Goal: Information Seeking & Learning: Learn about a topic

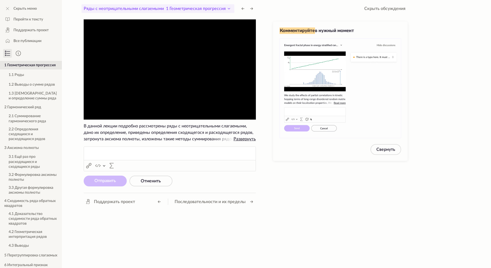
click at [228, 8] on icon at bounding box center [229, 8] width 2 height 1
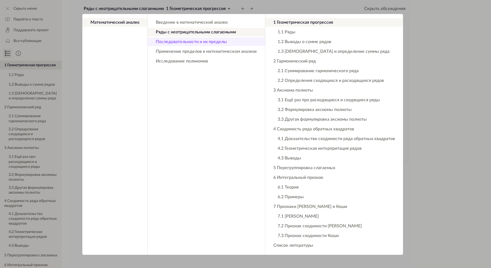
click at [211, 44] on button "Последовательности и их пределы" at bounding box center [206, 41] width 117 height 9
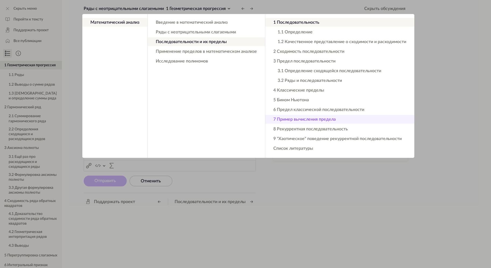
click at [301, 119] on button "7 Пример вычисления предела" at bounding box center [339, 119] width 149 height 9
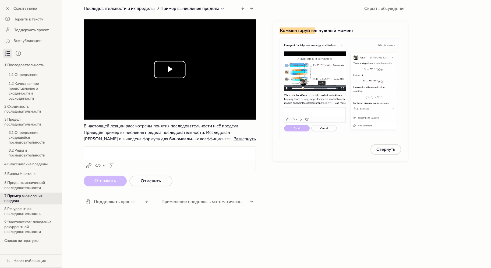
click at [170, 69] on span "Video Player" at bounding box center [170, 69] width 0 height 0
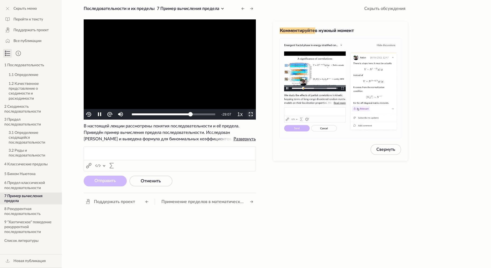
click at [251, 114] on span "Video Player" at bounding box center [251, 114] width 0 height 0
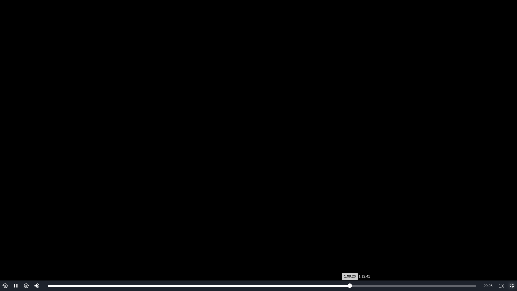
click at [364, 267] on div "1:12:41" at bounding box center [364, 285] width 0 height 2
click at [384, 267] on div "Loaded : 71.71% 1:16:16 1:12:41" at bounding box center [261, 285] width 433 height 10
click at [399, 267] on div "1:20:36" at bounding box center [398, 285] width 0 height 2
click at [408, 267] on div "Loaded : 79.72% 1:22:43 1:20:49" at bounding box center [262, 285] width 428 height 2
click at [491, 262] on li "1.25x" at bounding box center [503, 259] width 14 height 8
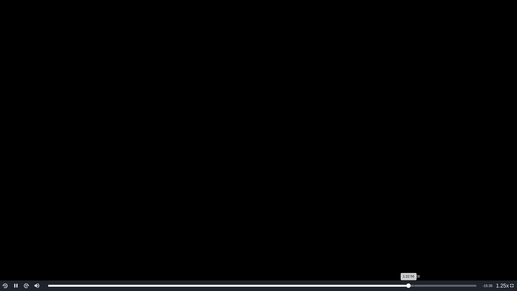
click at [414, 267] on div "Loaded : 83.24% 1:24:08 1:22:56" at bounding box center [261, 285] width 433 height 10
click at [417, 267] on div "Loaded : 85.26% 1:24:49 1:24:12" at bounding box center [261, 285] width 433 height 10
click at [417, 267] on div "1:24:50" at bounding box center [232, 285] width 368 height 2
click at [419, 267] on div "1:25:21" at bounding box center [233, 285] width 371 height 2
click at [354, 96] on video "To view this video please enable JavaScript, and consider upgrading to a web br…" at bounding box center [258, 145] width 517 height 291
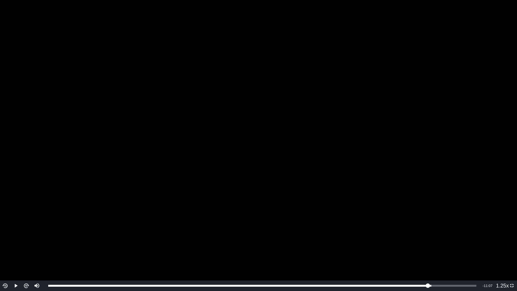
click at [354, 96] on video "To view this video please enable JavaScript, and consider upgrading to a web br…" at bounding box center [258, 145] width 517 height 291
click at [457, 121] on video "To view this video please enable JavaScript, and consider upgrading to a web br…" at bounding box center [258, 145] width 517 height 291
click at [453, 90] on video "To view this video please enable JavaScript, and consider upgrading to a web br…" at bounding box center [258, 145] width 517 height 291
click at [450, 149] on video "To view this video please enable JavaScript, and consider upgrading to a web br…" at bounding box center [258, 145] width 517 height 291
click at [439, 130] on video "To view this video please enable JavaScript, and consider upgrading to a web br…" at bounding box center [258, 145] width 517 height 291
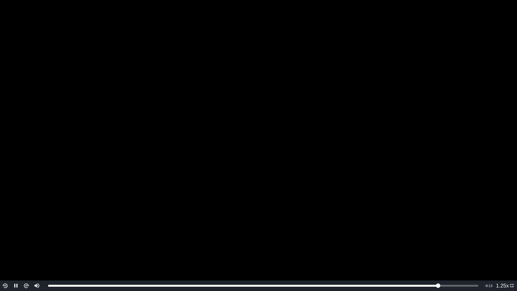
click at [436, 159] on video "To view this video please enable JavaScript, and consider upgrading to a web br…" at bounding box center [258, 145] width 517 height 291
click at [463, 103] on video "To view this video please enable JavaScript, and consider upgrading to a web br…" at bounding box center [258, 145] width 517 height 291
click at [436, 149] on video "To view this video please enable JavaScript, and consider upgrading to a web br…" at bounding box center [258, 145] width 517 height 291
click at [347, 32] on video "To view this video please enable JavaScript, and consider upgrading to a web br…" at bounding box center [258, 145] width 517 height 291
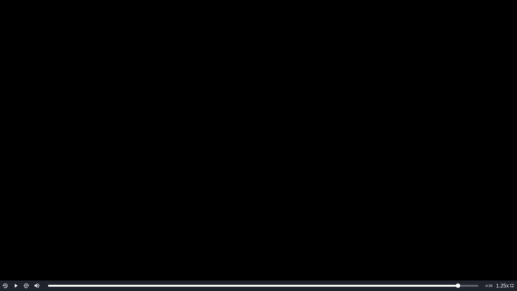
click at [323, 106] on video "To view this video please enable JavaScript, and consider upgrading to a web br…" at bounding box center [258, 145] width 517 height 291
click at [277, 107] on video "To view this video please enable JavaScript, and consider upgrading to a web br…" at bounding box center [258, 145] width 517 height 291
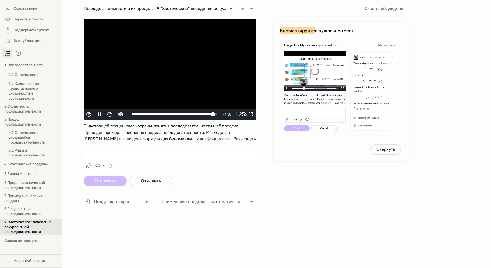
click at [188, 69] on video "To view this video please enable JavaScript, and consider upgrading to a web br…" at bounding box center [170, 69] width 172 height 100
click at [186, 82] on video "To view this video please enable JavaScript, and consider upgrading to a web br…" at bounding box center [170, 69] width 172 height 100
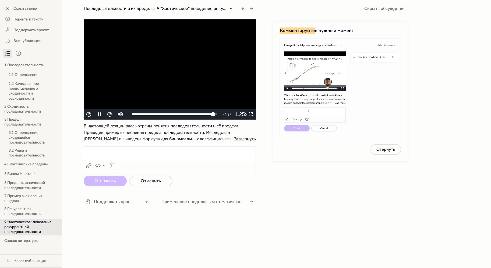
click at [218, 63] on video "To view this video please enable JavaScript, and consider upgrading to a web br…" at bounding box center [170, 69] width 172 height 100
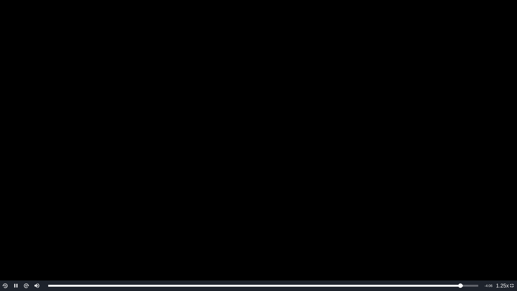
click at [386, 91] on video "To view this video please enable JavaScript, and consider upgrading to a web br…" at bounding box center [258, 145] width 517 height 291
click at [390, 91] on video "To view this video please enable JavaScript, and consider upgrading to a web br…" at bounding box center [258, 145] width 517 height 291
click at [396, 112] on video "To view this video please enable JavaScript, and consider upgrading to a web br…" at bounding box center [258, 145] width 517 height 291
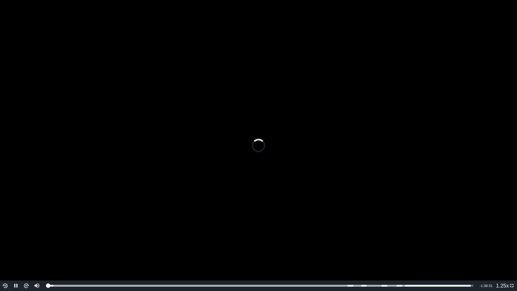
click at [396, 112] on video "To view this video please enable JavaScript, and consider upgrading to a web br…" at bounding box center [258, 145] width 517 height 291
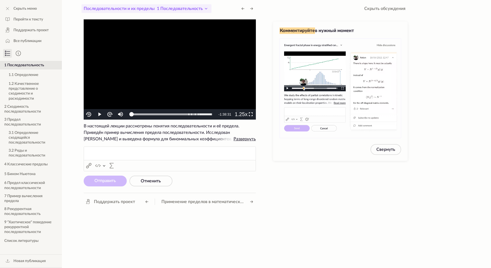
click at [206, 6] on icon at bounding box center [206, 8] width 6 height 6
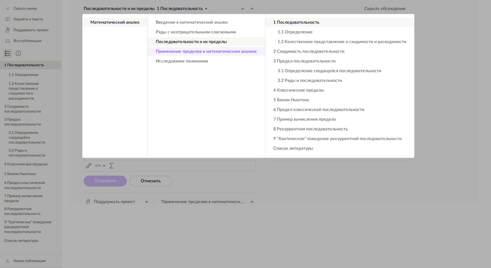
click at [220, 52] on button "Применение пределов в математическом анализе" at bounding box center [206, 51] width 117 height 9
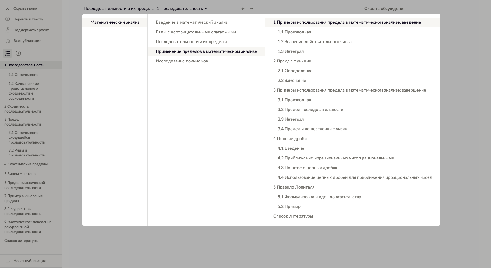
click at [311, 22] on button "1 Примеры использования предела в математическом анализе: введение" at bounding box center [352, 22] width 175 height 9
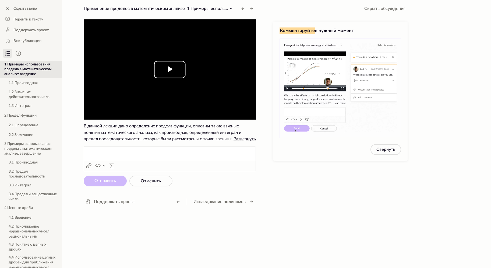
click at [170, 69] on span "Video Player" at bounding box center [170, 69] width 0 height 0
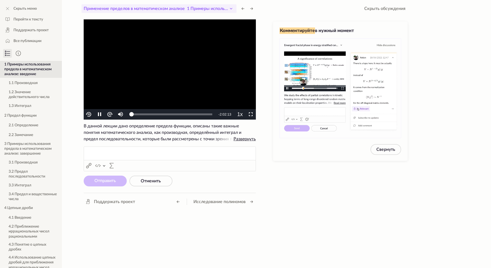
click at [228, 8] on icon at bounding box center [231, 8] width 6 height 6
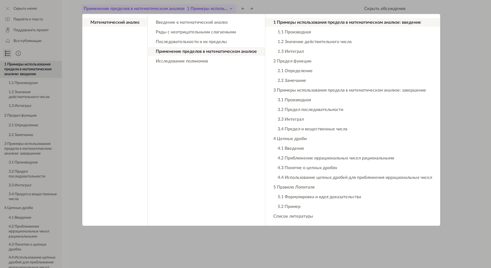
click at [228, 8] on app-backdrop at bounding box center [245, 134] width 491 height 268
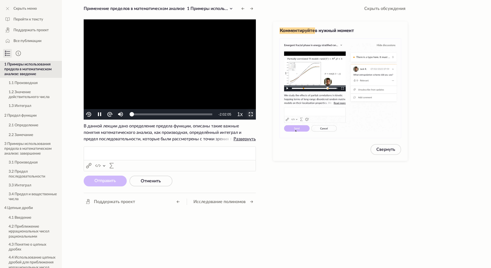
click at [251, 114] on span "Video Player" at bounding box center [251, 114] width 0 height 0
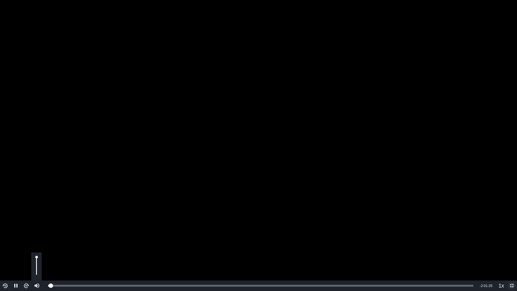
click at [37, 262] on div "Volume Level" at bounding box center [36, 265] width 1 height 17
click at [36, 264] on div "Volume Level" at bounding box center [36, 268] width 1 height 13
click at [37, 267] on div "Volume Level" at bounding box center [36, 271] width 1 height 8
click at [16, 181] on video "To view this video please enable JavaScript, and consider upgrading to a web br…" at bounding box center [258, 145] width 517 height 291
click at [16, 117] on video "To view this video please enable JavaScript, and consider upgrading to a web br…" at bounding box center [258, 145] width 517 height 291
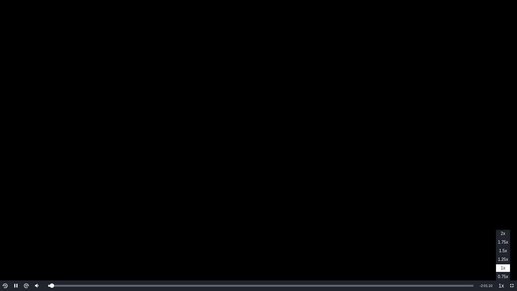
click at [491, 260] on span "1.25x" at bounding box center [503, 259] width 10 height 5
click at [425, 181] on video "To view this video please enable JavaScript, and consider upgrading to a web br…" at bounding box center [258, 145] width 517 height 291
click at [491, 115] on video "To view this video please enable JavaScript, and consider upgrading to a web br…" at bounding box center [258, 145] width 517 height 291
click at [466, 97] on video "To view this video please enable JavaScript, and consider upgrading to a web br…" at bounding box center [258, 145] width 517 height 291
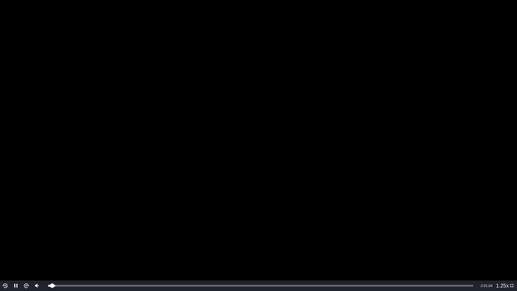
click at [436, 107] on video "To view this video please enable JavaScript, and consider upgrading to a web br…" at bounding box center [258, 145] width 517 height 291
click at [373, 81] on video "To view this video please enable JavaScript, and consider upgrading to a web br…" at bounding box center [258, 145] width 517 height 291
click at [491, 95] on video "To view this video please enable JavaScript, and consider upgrading to a web br…" at bounding box center [258, 145] width 517 height 291
click at [491, 92] on video "To view this video please enable JavaScript, and consider upgrading to a web br…" at bounding box center [258, 145] width 517 height 291
click at [480, 88] on video "To view this video please enable JavaScript, and consider upgrading to a web br…" at bounding box center [258, 145] width 517 height 291
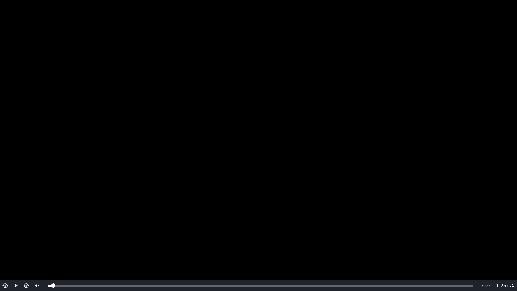
click at [480, 88] on video "To view this video please enable JavaScript, and consider upgrading to a web br…" at bounding box center [258, 145] width 517 height 291
click at [481, 102] on video "To view this video please enable JavaScript, and consider upgrading to a web br…" at bounding box center [258, 145] width 517 height 291
click at [417, 106] on video "To view this video please enable JavaScript, and consider upgrading to a web br…" at bounding box center [258, 145] width 517 height 291
drag, startPoint x: 466, startPoint y: 99, endPoint x: 458, endPoint y: 101, distance: 8.1
click at [465, 99] on video "To view this video please enable JavaScript, and consider upgrading to a web br…" at bounding box center [258, 145] width 517 height 291
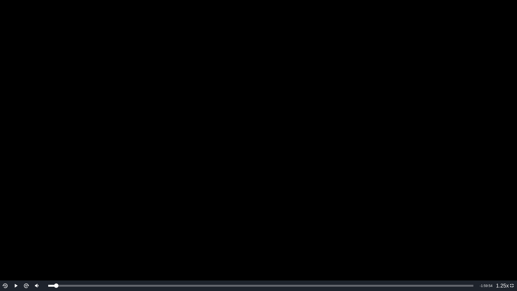
drag, startPoint x: 497, startPoint y: 146, endPoint x: 484, endPoint y: 145, distance: 13.2
click at [491, 142] on video "To view this video please enable JavaScript, and consider upgrading to a web br…" at bounding box center [258, 145] width 517 height 291
click at [488, 47] on video "To view this video please enable JavaScript, and consider upgrading to a web br…" at bounding box center [258, 145] width 517 height 291
click at [491, 31] on video "To view this video please enable JavaScript, and consider upgrading to a web br…" at bounding box center [258, 145] width 517 height 291
click at [460, 108] on video "To view this video please enable JavaScript, and consider upgrading to a web br…" at bounding box center [258, 145] width 517 height 291
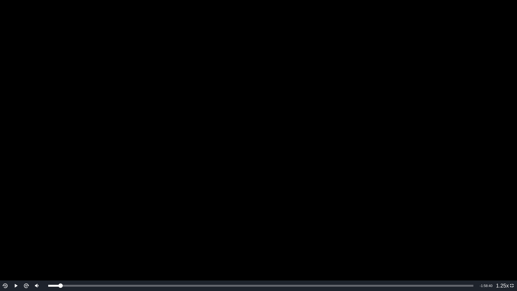
click at [430, 86] on video "To view this video please enable JavaScript, and consider upgrading to a web br…" at bounding box center [258, 145] width 517 height 291
click at [405, 82] on video "To view this video please enable JavaScript, and consider upgrading to a web br…" at bounding box center [258, 145] width 517 height 291
click at [377, 105] on video "To view this video please enable JavaScript, and consider upgrading to a web br…" at bounding box center [258, 145] width 517 height 291
click at [392, 103] on video "To view this video please enable JavaScript, and consider upgrading to a web br…" at bounding box center [258, 145] width 517 height 291
click at [310, 127] on video "To view this video please enable JavaScript, and consider upgrading to a web br…" at bounding box center [258, 145] width 517 height 291
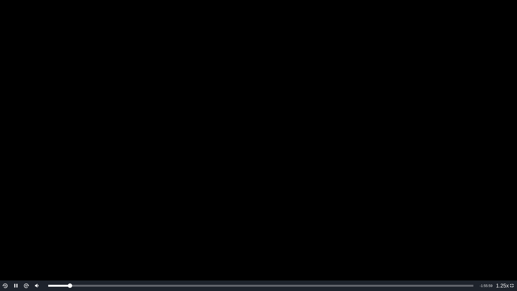
click at [488, 98] on video "To view this video please enable JavaScript, and consider upgrading to a web br…" at bounding box center [258, 145] width 517 height 291
click at [491, 100] on video "To view this video please enable JavaScript, and consider upgrading to a web br…" at bounding box center [258, 145] width 517 height 291
click at [491, 158] on video "To view this video please enable JavaScript, and consider upgrading to a web br…" at bounding box center [258, 145] width 517 height 291
drag, startPoint x: 420, startPoint y: 148, endPoint x: 232, endPoint y: 171, distance: 188.3
drag, startPoint x: 399, startPoint y: 131, endPoint x: 402, endPoint y: 131, distance: 3.0
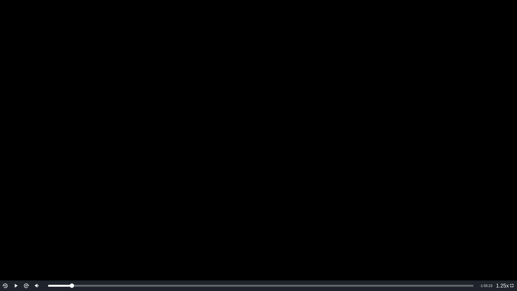
click at [401, 131] on video "To view this video please enable JavaScript, and consider upgrading to a web br…" at bounding box center [258, 145] width 517 height 291
click at [491, 111] on video "To view this video please enable JavaScript, and consider upgrading to a web br…" at bounding box center [258, 145] width 517 height 291
click at [466, 68] on video "To view this video please enable JavaScript, and consider upgrading to a web br…" at bounding box center [258, 145] width 517 height 291
click at [429, 126] on video "To view this video please enable JavaScript, and consider upgrading to a web br…" at bounding box center [258, 145] width 517 height 291
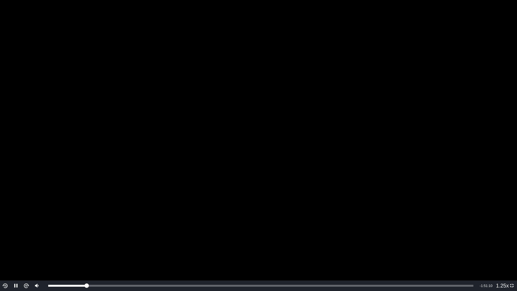
click at [467, 123] on video "To view this video please enable JavaScript, and consider upgrading to a web br…" at bounding box center [258, 145] width 517 height 291
click at [434, 136] on video "To view this video please enable JavaScript, and consider upgrading to a web br…" at bounding box center [258, 145] width 517 height 291
click at [454, 159] on video "To view this video please enable JavaScript, and consider upgrading to a web br…" at bounding box center [258, 145] width 517 height 291
drag, startPoint x: 488, startPoint y: 170, endPoint x: 491, endPoint y: 166, distance: 4.3
click at [491, 168] on video "To view this video please enable JavaScript, and consider upgrading to a web br…" at bounding box center [258, 145] width 517 height 291
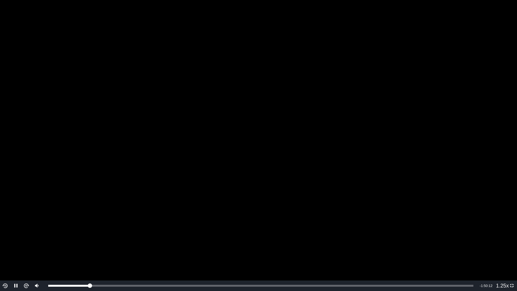
click at [491, 181] on video "To view this video please enable JavaScript, and consider upgrading to a web br…" at bounding box center [258, 145] width 517 height 291
click at [471, 141] on video "To view this video please enable JavaScript, and consider upgrading to a web br…" at bounding box center [258, 145] width 517 height 291
click at [491, 123] on video "To view this video please enable JavaScript, and consider upgrading to a web br…" at bounding box center [258, 145] width 517 height 291
click at [391, 163] on video "To view this video please enable JavaScript, and consider upgrading to a web br…" at bounding box center [258, 145] width 517 height 291
click at [445, 82] on video "To view this video please enable JavaScript, and consider upgrading to a web br…" at bounding box center [258, 145] width 517 height 291
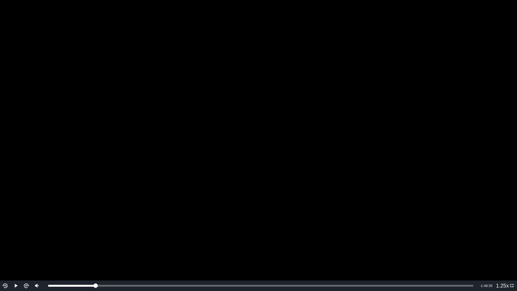
click at [462, 78] on video "To view this video please enable JavaScript, and consider upgrading to a web br…" at bounding box center [258, 145] width 517 height 291
click at [454, 87] on video "To view this video please enable JavaScript, and consider upgrading to a web br…" at bounding box center [258, 145] width 517 height 291
click at [491, 152] on video "To view this video please enable JavaScript, and consider upgrading to a web br…" at bounding box center [258, 145] width 517 height 291
click at [462, 136] on video "To view this video please enable JavaScript, and consider upgrading to a web br…" at bounding box center [258, 145] width 517 height 291
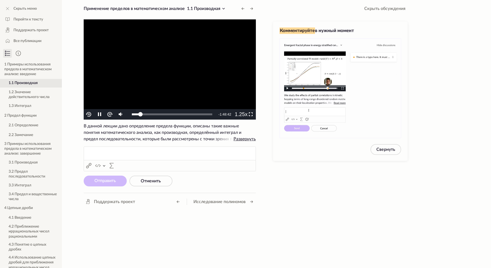
click at [209, 77] on video "To view this video please enable JavaScript, and consider upgrading to a web br…" at bounding box center [170, 69] width 172 height 100
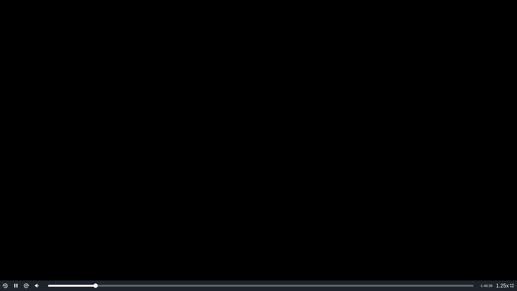
click at [446, 126] on video "To view this video please enable JavaScript, and consider upgrading to a web br…" at bounding box center [258, 145] width 517 height 291
click at [350, 122] on video "To view this video please enable JavaScript, and consider upgrading to a web br…" at bounding box center [258, 145] width 517 height 291
click at [491, 128] on video "To view this video please enable JavaScript, and consider upgrading to a web br…" at bounding box center [258, 145] width 517 height 291
click at [464, 126] on video "To view this video please enable JavaScript, and consider upgrading to a web br…" at bounding box center [258, 145] width 517 height 291
click at [491, 266] on span "1x" at bounding box center [503, 267] width 4 height 5
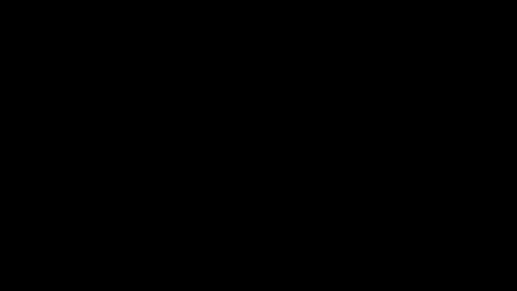
click at [329, 120] on video "To view this video please enable JavaScript, and consider upgrading to a web br…" at bounding box center [258, 145] width 517 height 291
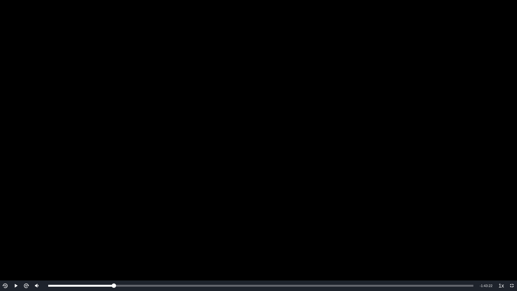
click at [320, 151] on video "To view this video please enable JavaScript, and consider upgrading to a web br…" at bounding box center [258, 145] width 517 height 291
click at [467, 147] on video "To view this video please enable JavaScript, and consider upgrading to a web br…" at bounding box center [258, 145] width 517 height 291
click at [284, 68] on video "To view this video please enable JavaScript, and consider upgrading to a web br…" at bounding box center [258, 145] width 517 height 291
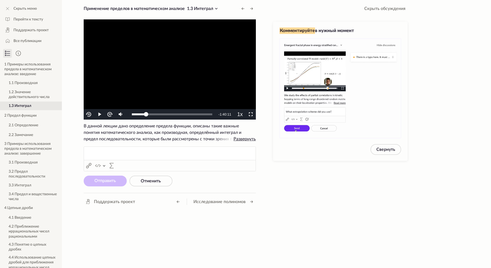
click at [200, 58] on video "To view this video please enable JavaScript, and consider upgrading to a web br…" at bounding box center [170, 69] width 172 height 100
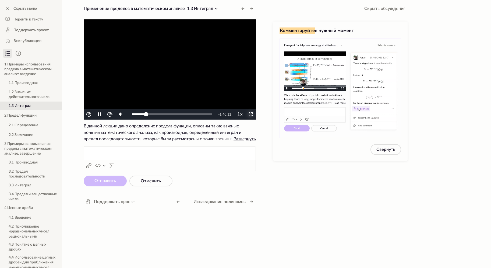
click at [251, 114] on span "Video Player" at bounding box center [251, 114] width 0 height 0
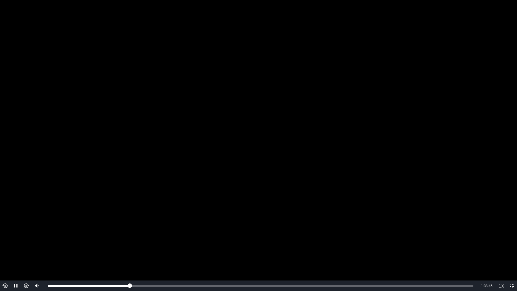
click at [461, 186] on video "To view this video please enable JavaScript, and consider upgrading to a web br…" at bounding box center [258, 145] width 517 height 291
drag, startPoint x: 461, startPoint y: 186, endPoint x: 471, endPoint y: 200, distance: 17.8
click at [468, 195] on video "To view this video please enable JavaScript, and consider upgrading to a web br…" at bounding box center [258, 145] width 517 height 291
click at [463, 157] on video "To view this video please enable JavaScript, and consider upgrading to a web br…" at bounding box center [258, 145] width 517 height 291
click at [474, 163] on video "To view this video please enable JavaScript, and consider upgrading to a web br…" at bounding box center [258, 145] width 517 height 291
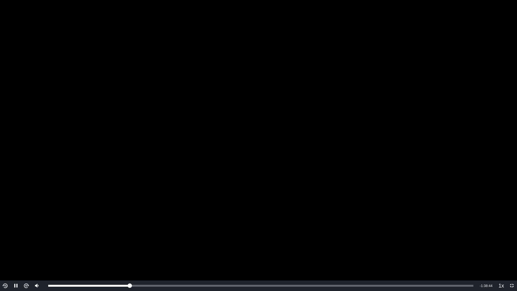
click at [474, 163] on video "To view this video please enable JavaScript, and consider upgrading to a web br…" at bounding box center [258, 145] width 517 height 291
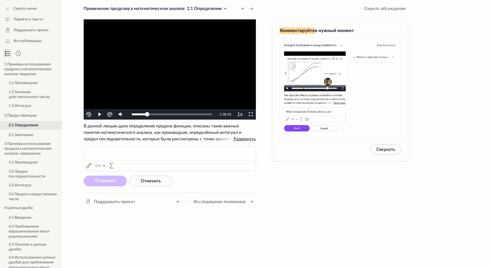
click at [217, 61] on video "To view this video please enable JavaScript, and consider upgrading to a web br…" at bounding box center [170, 69] width 172 height 100
click at [235, 69] on video "To view this video please enable JavaScript, and consider upgrading to a web br…" at bounding box center [170, 69] width 172 height 100
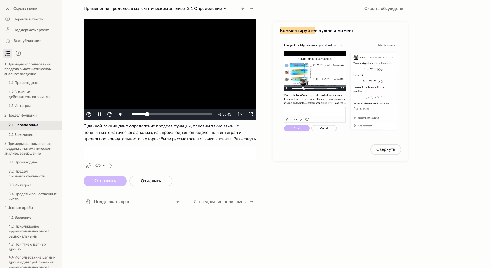
click at [235, 69] on video "To view this video please enable JavaScript, and consider upgrading to a web br…" at bounding box center [170, 69] width 172 height 100
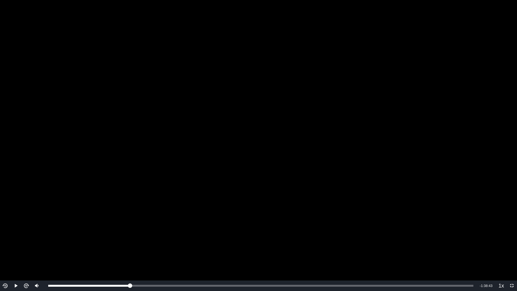
click at [363, 141] on video "To view this video please enable JavaScript, and consider upgrading to a web br…" at bounding box center [258, 145] width 517 height 291
click at [178, 188] on video "To view this video please enable JavaScript, and consider upgrading to a web br…" at bounding box center [258, 145] width 517 height 291
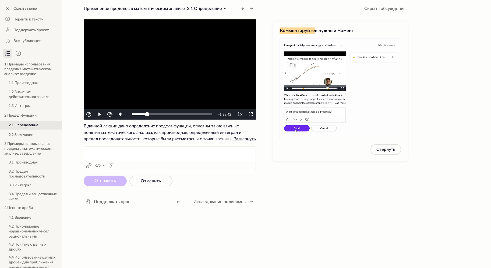
click at [181, 60] on video "To view this video please enable JavaScript, and consider upgrading to a web br…" at bounding box center [170, 69] width 172 height 100
click at [216, 51] on video "To view this video please enable JavaScript, and consider upgrading to a web br…" at bounding box center [170, 69] width 172 height 100
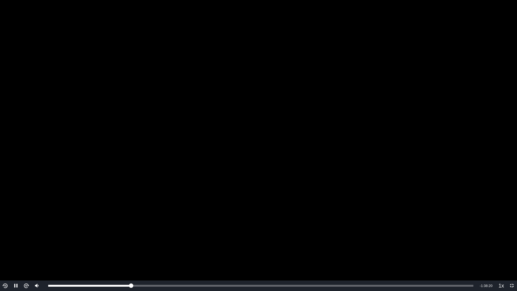
click at [431, 106] on video "To view this video please enable JavaScript, and consider upgrading to a web br…" at bounding box center [258, 145] width 517 height 291
click at [348, 108] on video "To view this video please enable JavaScript, and consider upgrading to a web br…" at bounding box center [258, 145] width 517 height 291
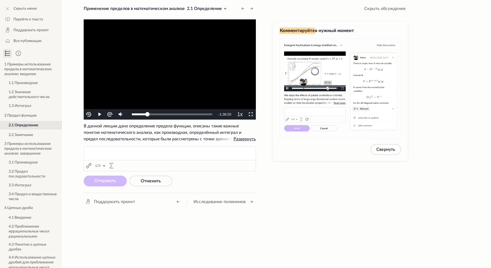
click at [145, 49] on video "To view this video please enable JavaScript, and consider upgrading to a web br…" at bounding box center [170, 69] width 172 height 100
click at [203, 61] on video "To view this video please enable JavaScript, and consider upgrading to a web br…" at bounding box center [170, 69] width 172 height 100
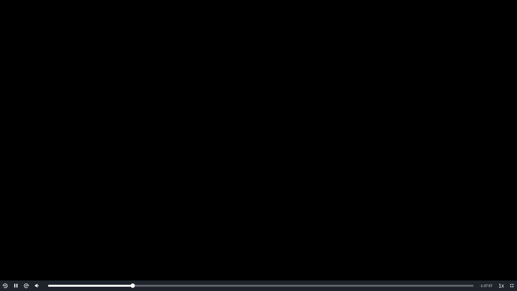
click at [287, 98] on video "To view this video please enable JavaScript, and consider upgrading to a web br…" at bounding box center [258, 145] width 517 height 291
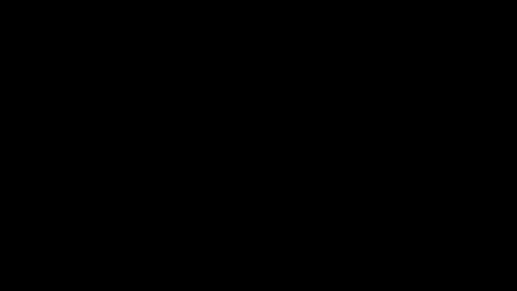
click at [326, 107] on video "To view this video please enable JavaScript, and consider upgrading to a web br…" at bounding box center [258, 145] width 517 height 291
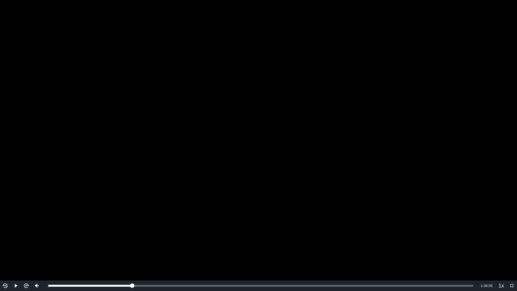
click at [326, 107] on video "To view this video please enable JavaScript, and consider upgrading to a web br…" at bounding box center [258, 145] width 517 height 291
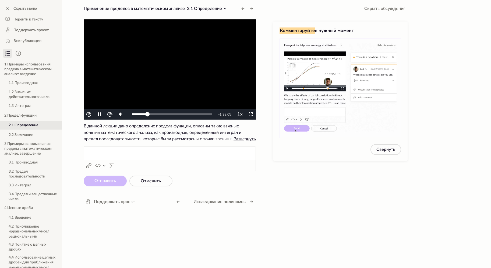
click at [219, 54] on video "To view this video please enable JavaScript, and consider upgrading to a web br…" at bounding box center [170, 69] width 172 height 100
click at [220, 56] on video "To view this video please enable JavaScript, and consider upgrading to a web br…" at bounding box center [170, 69] width 172 height 100
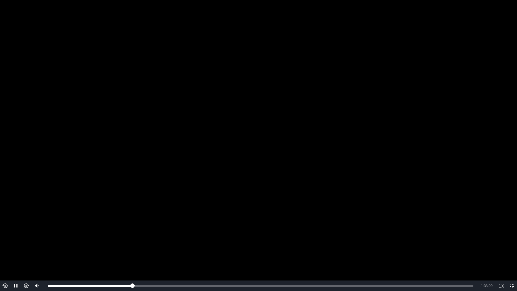
click at [358, 117] on video "To view this video please enable JavaScript, and consider upgrading to a web br…" at bounding box center [258, 145] width 517 height 291
click at [449, 86] on video "To view this video please enable JavaScript, and consider upgrading to a web br…" at bounding box center [258, 145] width 517 height 291
click at [442, 88] on video "To view this video please enable JavaScript, and consider upgrading to a web br…" at bounding box center [258, 145] width 517 height 291
click at [439, 97] on video "To view this video please enable JavaScript, and consider upgrading to a web br…" at bounding box center [258, 145] width 517 height 291
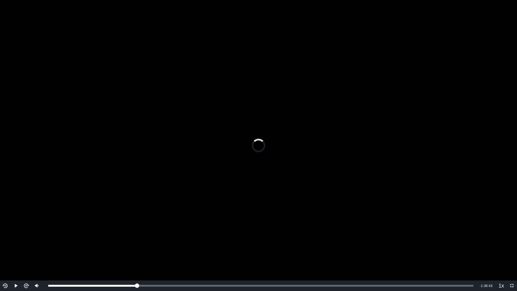
click at [439, 97] on video "To view this video please enable JavaScript, and consider upgrading to a web br…" at bounding box center [258, 145] width 517 height 291
click at [418, 94] on video "To view this video please enable JavaScript, and consider upgrading to a web br…" at bounding box center [258, 145] width 517 height 291
click at [79, 58] on video "To view this video please enable JavaScript, and consider upgrading to a web br…" at bounding box center [258, 145] width 517 height 291
click at [191, 152] on video "To view this video please enable JavaScript, and consider upgrading to a web br…" at bounding box center [258, 145] width 517 height 291
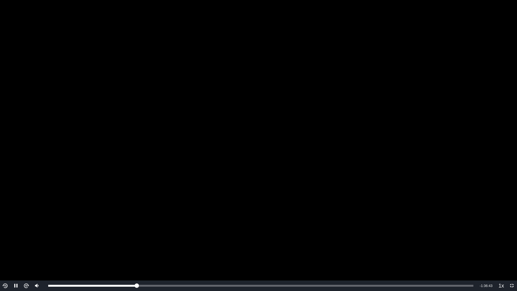
click at [190, 151] on video "To view this video please enable JavaScript, and consider upgrading to a web br…" at bounding box center [258, 145] width 517 height 291
click at [252, 165] on video "To view this video please enable JavaScript, and consider upgrading to a web br…" at bounding box center [258, 145] width 517 height 291
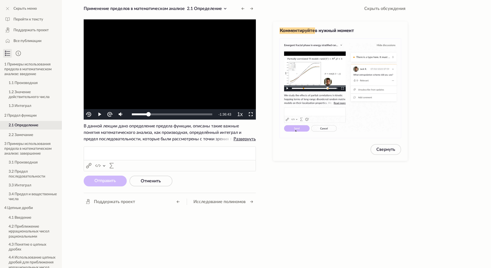
click at [133, 51] on video "To view this video please enable JavaScript, and consider upgrading to a web br…" at bounding box center [170, 69] width 172 height 100
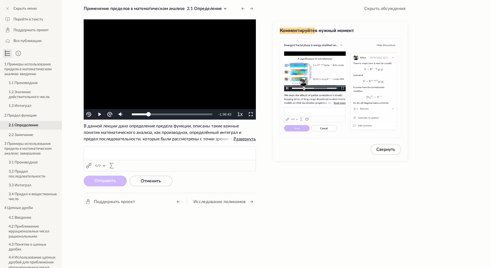
click at [133, 51] on video "To view this video please enable JavaScript, and consider upgrading to a web br…" at bounding box center [170, 69] width 172 height 100
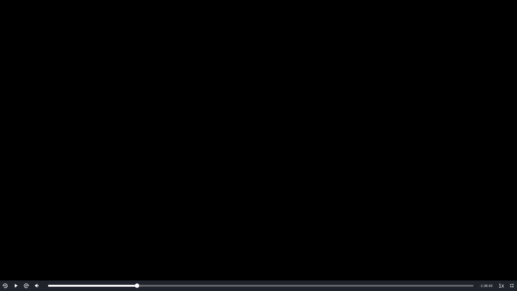
click at [174, 136] on video "To view this video please enable JavaScript, and consider upgrading to a web br…" at bounding box center [258, 145] width 517 height 291
click at [470, 189] on video "To view this video please enable JavaScript, and consider upgrading to a web br…" at bounding box center [258, 145] width 517 height 291
click at [314, 138] on video "To view this video please enable JavaScript, and consider upgrading to a web br…" at bounding box center [258, 145] width 517 height 291
click at [463, 144] on video "To view this video please enable JavaScript, and consider upgrading to a web br…" at bounding box center [258, 145] width 517 height 291
drag, startPoint x: 508, startPoint y: 156, endPoint x: 501, endPoint y: 156, distance: 6.7
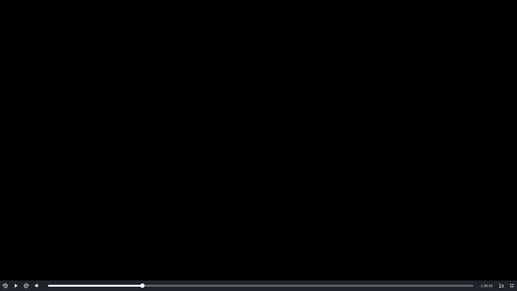
click at [491, 156] on video "To view this video please enable JavaScript, and consider upgrading to a web br…" at bounding box center [258, 145] width 517 height 291
click at [482, 89] on video "To view this video please enable JavaScript, and consider upgrading to a web br…" at bounding box center [258, 145] width 517 height 291
click at [441, 22] on video "To view this video please enable JavaScript, and consider upgrading to a web br…" at bounding box center [258, 145] width 517 height 291
click at [491, 85] on video "To view this video please enable JavaScript, and consider upgrading to a web br…" at bounding box center [258, 145] width 517 height 291
click at [440, 79] on video "To view this video please enable JavaScript, and consider upgrading to a web br…" at bounding box center [258, 145] width 517 height 291
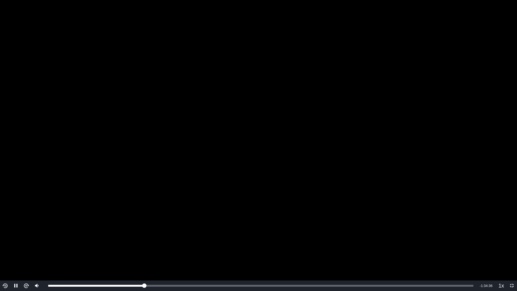
click at [460, 141] on video "To view this video please enable JavaScript, and consider upgrading to a web br…" at bounding box center [258, 145] width 517 height 291
click at [459, 146] on video "To view this video please enable JavaScript, and consider upgrading to a web br…" at bounding box center [258, 145] width 517 height 291
click at [456, 138] on video "To view this video please enable JavaScript, and consider upgrading to a web br…" at bounding box center [258, 145] width 517 height 291
click at [449, 104] on video "To view this video please enable JavaScript, and consider upgrading to a web br…" at bounding box center [258, 145] width 517 height 291
click at [480, 59] on video "To view this video please enable JavaScript, and consider upgrading to a web br…" at bounding box center [258, 145] width 517 height 291
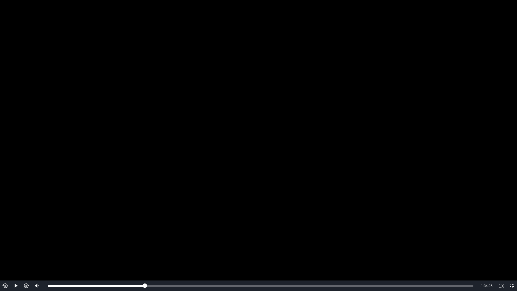
click at [465, 72] on video "To view this video please enable JavaScript, and consider upgrading to a web br…" at bounding box center [258, 145] width 517 height 291
click at [449, 83] on video "To view this video please enable JavaScript, and consider upgrading to a web br…" at bounding box center [258, 145] width 517 height 291
click at [408, 65] on video "To view this video please enable JavaScript, and consider upgrading to a web br…" at bounding box center [258, 145] width 517 height 291
click at [441, 82] on video "To view this video please enable JavaScript, and consider upgrading to a web br…" at bounding box center [258, 145] width 517 height 291
click at [467, 104] on video "To view this video please enable JavaScript, and consider upgrading to a web br…" at bounding box center [258, 145] width 517 height 291
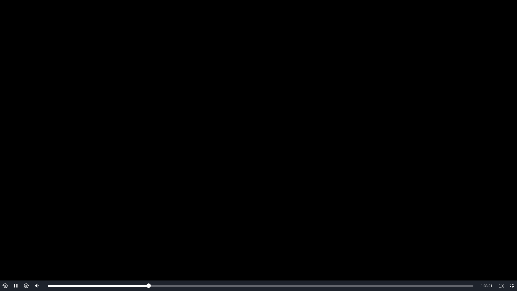
click at [437, 72] on video "To view this video please enable JavaScript, and consider upgrading to a web br…" at bounding box center [258, 145] width 517 height 291
click at [430, 72] on video "To view this video please enable JavaScript, and consider upgrading to a web br…" at bounding box center [258, 145] width 517 height 291
click at [456, 79] on video "To view this video please enable JavaScript, and consider upgrading to a web br…" at bounding box center [258, 145] width 517 height 291
click at [452, 100] on video "To view this video please enable JavaScript, and consider upgrading to a web br…" at bounding box center [258, 145] width 517 height 291
click at [459, 108] on video "To view this video please enable JavaScript, and consider upgrading to a web br…" at bounding box center [258, 145] width 517 height 291
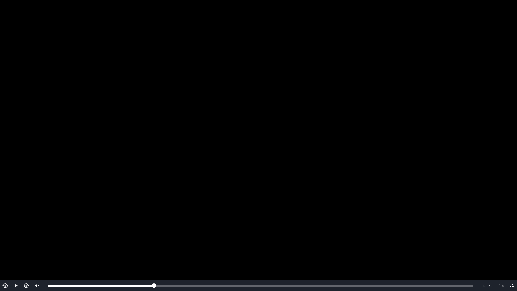
click at [404, 106] on video "To view this video please enable JavaScript, and consider upgrading to a web br…" at bounding box center [258, 145] width 517 height 291
click at [424, 118] on video "To view this video please enable JavaScript, and consider upgrading to a web br…" at bounding box center [258, 145] width 517 height 291
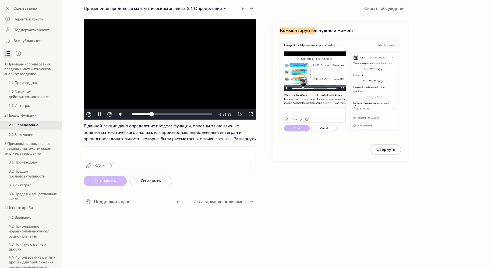
click at [195, 75] on video "To view this video please enable JavaScript, and consider upgrading to a web br…" at bounding box center [170, 69] width 172 height 100
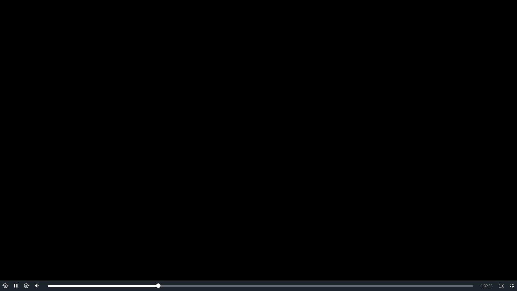
click at [417, 95] on video "To view this video please enable JavaScript, and consider upgrading to a web br…" at bounding box center [258, 145] width 517 height 291
click at [418, 94] on video "To view this video please enable JavaScript, and consider upgrading to a web br…" at bounding box center [258, 145] width 517 height 291
click at [423, 106] on video "To view this video please enable JavaScript, and consider upgrading to a web br…" at bounding box center [258, 145] width 517 height 291
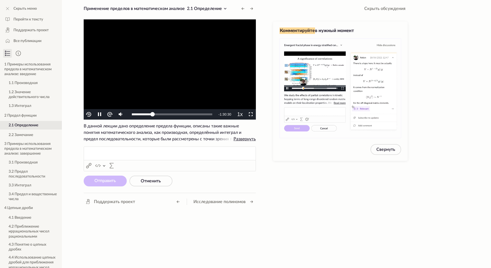
click at [148, 62] on video "To view this video please enable JavaScript, and consider upgrading to a web br…" at bounding box center [170, 69] width 172 height 100
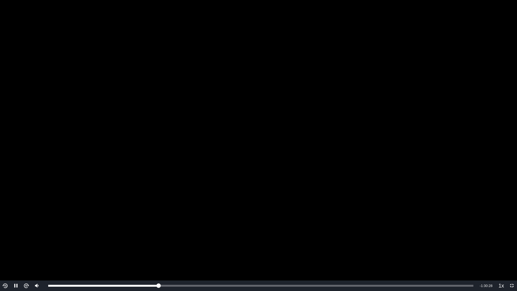
click at [425, 112] on video "To view this video please enable JavaScript, and consider upgrading to a web br…" at bounding box center [258, 145] width 517 height 291
click at [491, 138] on video "To view this video please enable JavaScript, and consider upgrading to a web br…" at bounding box center [258, 145] width 517 height 291
click at [477, 123] on video "To view this video please enable JavaScript, and consider upgrading to a web br…" at bounding box center [258, 145] width 517 height 291
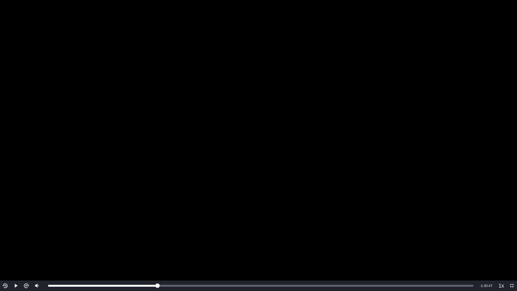
click at [451, 53] on video "To view this video please enable JavaScript, and consider upgrading to a web br…" at bounding box center [258, 145] width 517 height 291
click at [436, 78] on video "To view this video please enable JavaScript, and consider upgrading to a web br…" at bounding box center [258, 145] width 517 height 291
click at [426, 93] on video "To view this video please enable JavaScript, and consider upgrading to a web br…" at bounding box center [258, 145] width 517 height 291
click at [372, 128] on video "To view this video please enable JavaScript, and consider upgrading to a web br…" at bounding box center [258, 145] width 517 height 291
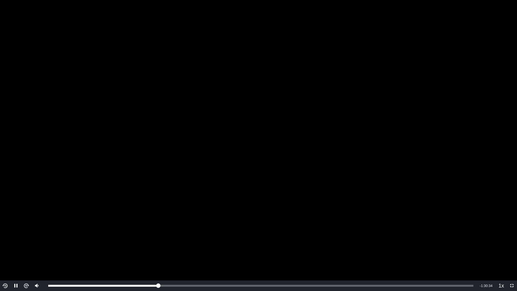
click at [419, 129] on video "To view this video please enable JavaScript, and consider upgrading to a web br…" at bounding box center [258, 145] width 517 height 291
click at [234, 89] on video "To view this video please enable JavaScript, and consider upgrading to a web br…" at bounding box center [258, 145] width 517 height 291
click at [233, 89] on video "To view this video please enable JavaScript, and consider upgrading to a web br…" at bounding box center [258, 145] width 517 height 291
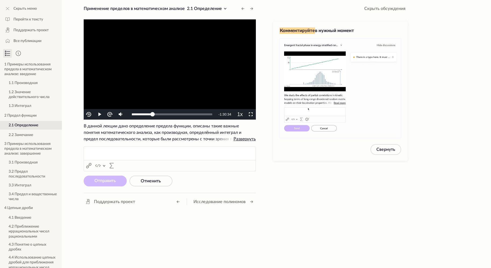
click at [176, 73] on video "To view this video please enable JavaScript, and consider upgrading to a web br…" at bounding box center [170, 69] width 172 height 100
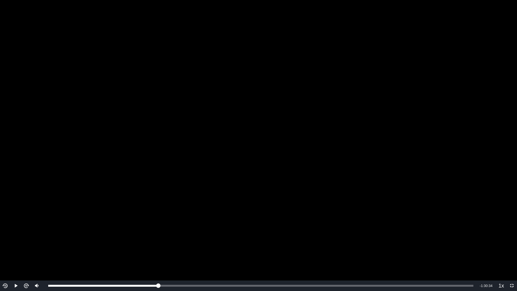
click at [409, 195] on video "To view this video please enable JavaScript, and consider upgrading to a web br…" at bounding box center [258, 145] width 517 height 291
click at [388, 194] on video "To view this video please enable JavaScript, and consider upgrading to a web br…" at bounding box center [258, 145] width 517 height 291
click at [399, 134] on video "To view this video please enable JavaScript, and consider upgrading to a web br…" at bounding box center [258, 145] width 517 height 291
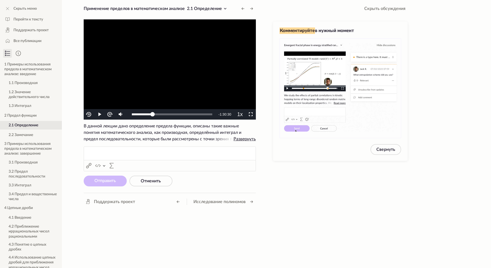
click at [132, 61] on video "To view this video please enable JavaScript, and consider upgrading to a web br…" at bounding box center [170, 69] width 172 height 100
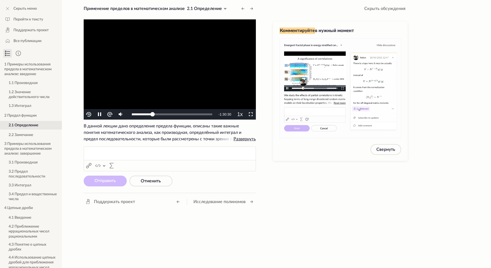
click at [230, 64] on video "To view this video please enable JavaScript, and consider upgrading to a web br…" at bounding box center [170, 69] width 172 height 100
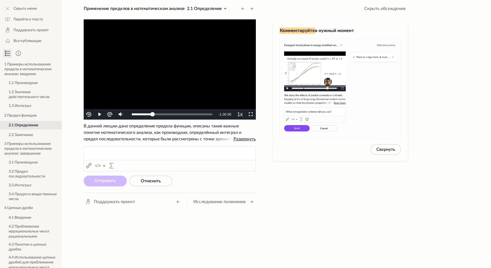
click at [230, 64] on video "To view this video please enable JavaScript, and consider upgrading to a web br…" at bounding box center [170, 69] width 172 height 100
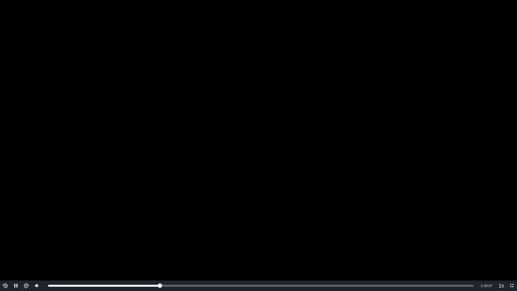
click at [380, 125] on video "To view this video please enable JavaScript, and consider upgrading to a web br…" at bounding box center [258, 145] width 517 height 291
click at [332, 109] on video "To view this video please enable JavaScript, and consider upgrading to a web br…" at bounding box center [258, 145] width 517 height 291
click at [353, 143] on video "To view this video please enable JavaScript, and consider upgrading to a web br…" at bounding box center [258, 145] width 517 height 291
click at [491, 118] on video "To view this video please enable JavaScript, and consider upgrading to a web br…" at bounding box center [258, 145] width 517 height 291
click at [37, 267] on div "Volume Level" at bounding box center [36, 271] width 1 height 5
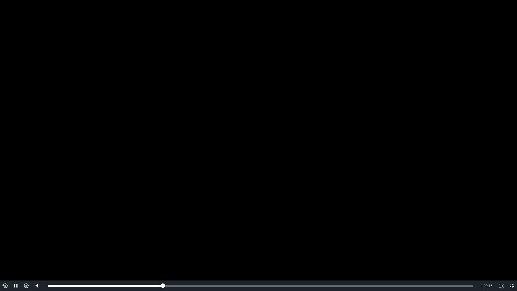
click at [453, 110] on video "To view this video please enable JavaScript, and consider upgrading to a web br…" at bounding box center [258, 145] width 517 height 291
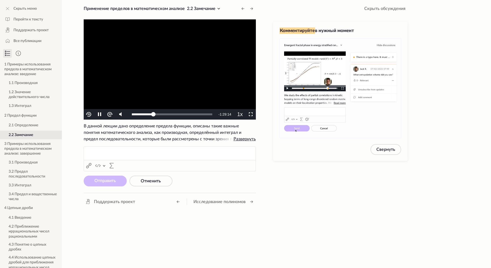
click at [172, 57] on video "To view this video please enable JavaScript, and consider upgrading to a web br…" at bounding box center [170, 69] width 172 height 100
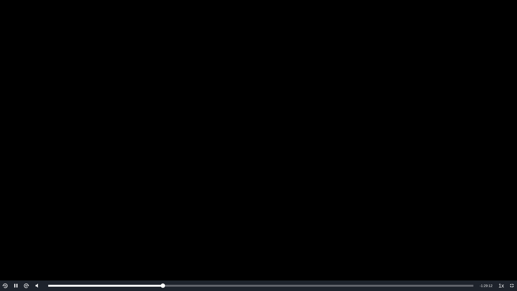
click at [408, 114] on video "To view this video please enable JavaScript, and consider upgrading to a web br…" at bounding box center [258, 145] width 517 height 291
click at [397, 111] on video "To view this video please enable JavaScript, and consider upgrading to a web br…" at bounding box center [258, 145] width 517 height 291
click at [443, 140] on video "To view this video please enable JavaScript, and consider upgrading to a web br…" at bounding box center [258, 145] width 517 height 291
click at [421, 114] on video "To view this video please enable JavaScript, and consider upgrading to a web br…" at bounding box center [258, 145] width 517 height 291
click at [442, 110] on video "To view this video please enable JavaScript, and consider upgrading to a web br…" at bounding box center [258, 145] width 517 height 291
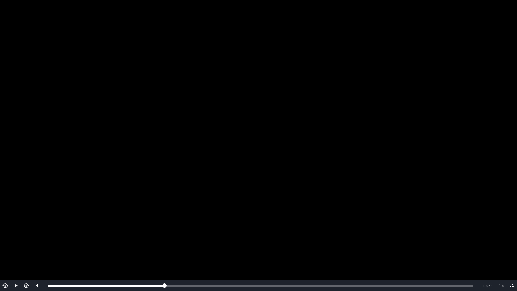
click at [431, 132] on video "To view this video please enable JavaScript, and consider upgrading to a web br…" at bounding box center [258, 145] width 517 height 291
click at [478, 111] on video "To view this video please enable JavaScript, and consider upgrading to a web br…" at bounding box center [258, 145] width 517 height 291
click at [441, 110] on video "To view this video please enable JavaScript, and consider upgrading to a web br…" at bounding box center [258, 145] width 517 height 291
click at [418, 125] on video "To view this video please enable JavaScript, and consider upgrading to a web br…" at bounding box center [258, 145] width 517 height 291
click at [474, 110] on video "To view this video please enable JavaScript, and consider upgrading to a web br…" at bounding box center [258, 145] width 517 height 291
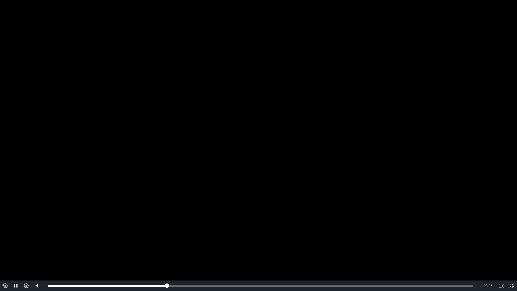
click at [463, 107] on video "To view this video please enable JavaScript, and consider upgrading to a web br…" at bounding box center [258, 145] width 517 height 291
click at [490, 107] on video "To view this video please enable JavaScript, and consider upgrading to a web br…" at bounding box center [258, 145] width 517 height 291
click at [454, 123] on video "To view this video please enable JavaScript, and consider upgrading to a web br…" at bounding box center [258, 145] width 517 height 291
click at [431, 145] on video "To view this video please enable JavaScript, and consider upgrading to a web br…" at bounding box center [258, 145] width 517 height 291
click at [443, 115] on video "To view this video please enable JavaScript, and consider upgrading to a web br…" at bounding box center [258, 145] width 517 height 291
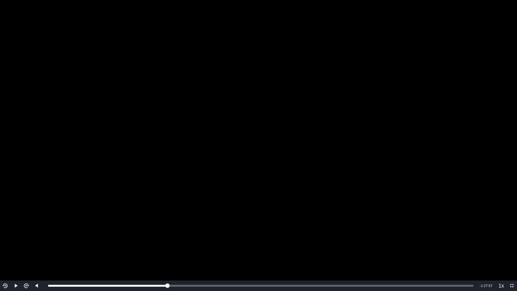
click at [421, 124] on video "To view this video please enable JavaScript, and consider upgrading to a web br…" at bounding box center [258, 145] width 517 height 291
click at [348, 219] on video "To view this video please enable JavaScript, and consider upgrading to a web br…" at bounding box center [258, 145] width 517 height 291
click at [308, 203] on video "To view this video please enable JavaScript, and consider upgrading to a web br…" at bounding box center [258, 145] width 517 height 291
drag, startPoint x: 488, startPoint y: 129, endPoint x: 494, endPoint y: 120, distance: 9.9
click at [491, 121] on video "To view this video please enable JavaScript, and consider upgrading to a web br…" at bounding box center [258, 145] width 517 height 291
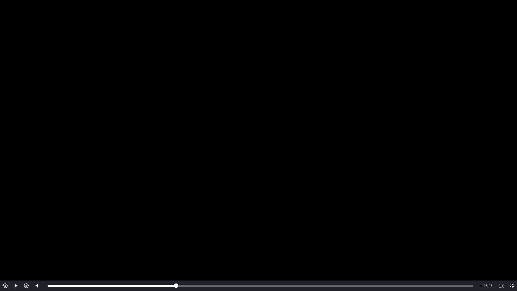
click at [491, 120] on video "To view this video please enable JavaScript, and consider upgrading to a web br…" at bounding box center [258, 145] width 517 height 291
click at [416, 144] on video "To view this video please enable JavaScript, and consider upgrading to a web br…" at bounding box center [258, 145] width 517 height 291
click at [415, 146] on video "To view this video please enable JavaScript, and consider upgrading to a web br…" at bounding box center [258, 145] width 517 height 291
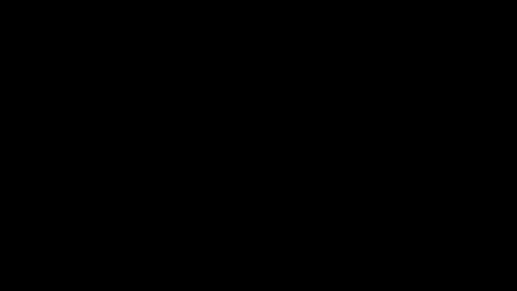
click at [432, 144] on video "To view this video please enable JavaScript, and consider upgrading to a web br…" at bounding box center [258, 145] width 517 height 291
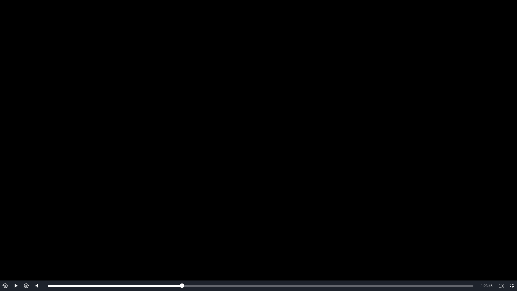
click at [410, 155] on video "To view this video please enable JavaScript, and consider upgrading to a web br…" at bounding box center [258, 145] width 517 height 291
click at [442, 121] on video "To view this video please enable JavaScript, and consider upgrading to a web br…" at bounding box center [258, 145] width 517 height 291
click at [446, 121] on video "To view this video please enable JavaScript, and consider upgrading to a web br…" at bounding box center [258, 145] width 517 height 291
click at [383, 135] on video "To view this video please enable JavaScript, and consider upgrading to a web br…" at bounding box center [258, 145] width 517 height 291
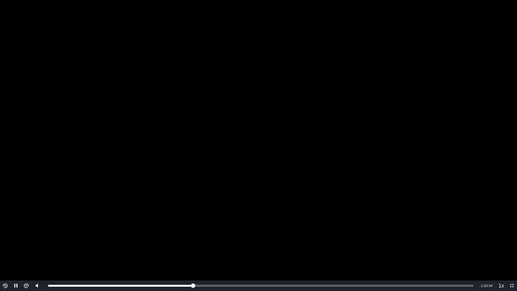
click at [468, 92] on video "To view this video please enable JavaScript, and consider upgrading to a web br…" at bounding box center [258, 145] width 517 height 291
click at [460, 119] on video "To view this video please enable JavaScript, and consider upgrading to a web br…" at bounding box center [258, 145] width 517 height 291
click at [461, 99] on video "To view this video please enable JavaScript, and consider upgrading to a web br…" at bounding box center [258, 145] width 517 height 291
click at [374, 86] on video "To view this video please enable JavaScript, and consider upgrading to a web br…" at bounding box center [258, 145] width 517 height 291
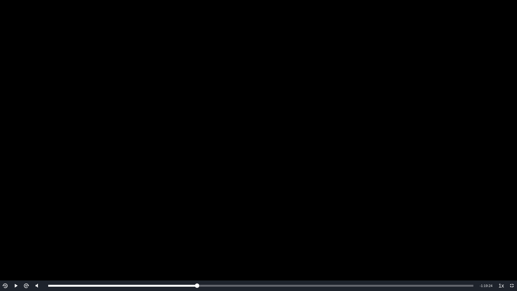
click at [374, 86] on video "To view this video please enable JavaScript, and consider upgrading to a web br…" at bounding box center [258, 145] width 517 height 291
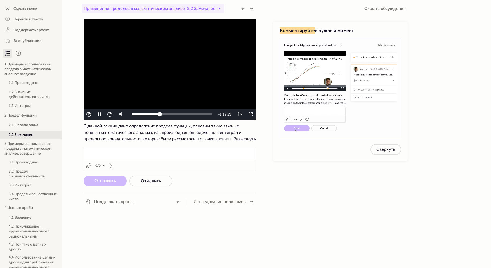
click at [220, 8] on icon at bounding box center [219, 8] width 2 height 1
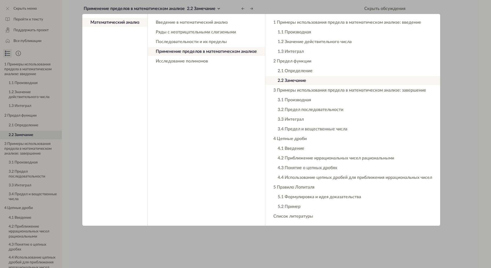
click at [220, 7] on app-backdrop at bounding box center [245, 134] width 491 height 268
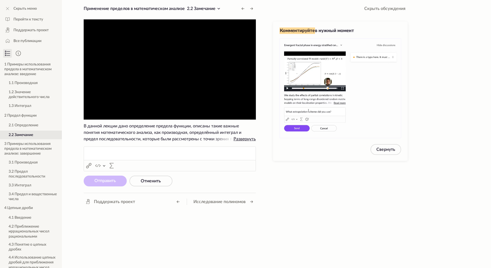
click at [213, 60] on video "To view this video please enable JavaScript, and consider upgrading to a web br…" at bounding box center [170, 69] width 172 height 100
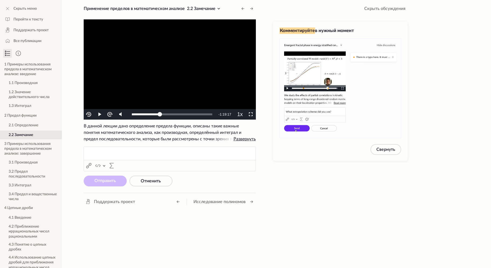
click at [213, 60] on video "To view this video please enable JavaScript, and consider upgrading to a web br…" at bounding box center [170, 69] width 172 height 100
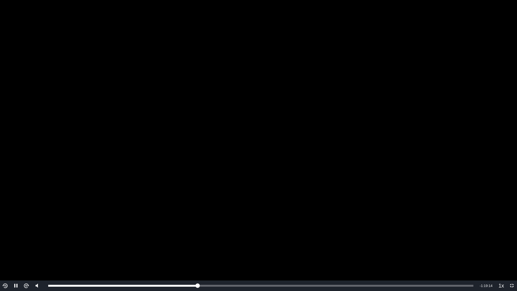
click at [465, 145] on video "To view this video please enable JavaScript, and consider upgrading to a web br…" at bounding box center [258, 145] width 517 height 291
drag, startPoint x: 434, startPoint y: 143, endPoint x: 449, endPoint y: 246, distance: 104.5
click at [444, 212] on video "To view this video please enable JavaScript, and consider upgrading to a web br…" at bounding box center [258, 145] width 517 height 291
click at [407, 89] on video "To view this video please enable JavaScript, and consider upgrading to a web br…" at bounding box center [258, 145] width 517 height 291
click at [362, 99] on video "To view this video please enable JavaScript, and consider upgrading to a web br…" at bounding box center [258, 145] width 517 height 291
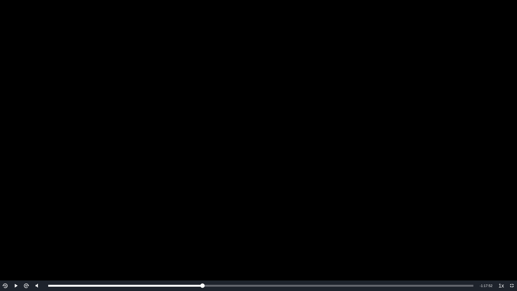
click at [362, 99] on video "To view this video please enable JavaScript, and consider upgrading to a web br…" at bounding box center [258, 145] width 517 height 291
